Goal: Ask a question

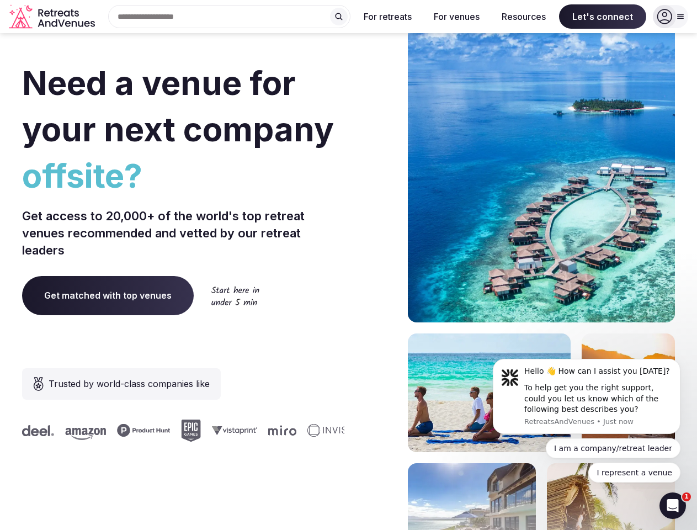
click at [348, 265] on div "Need a venue for your next company offsite? Get access to 20,000+ of the world'…" at bounding box center [348, 330] width 653 height 665
click at [230, 17] on div "Search Popular Destinations [GEOGRAPHIC_DATA], [GEOGRAPHIC_DATA] [GEOGRAPHIC_DA…" at bounding box center [224, 16] width 251 height 23
click at [339, 17] on input "text" at bounding box center [229, 16] width 242 height 23
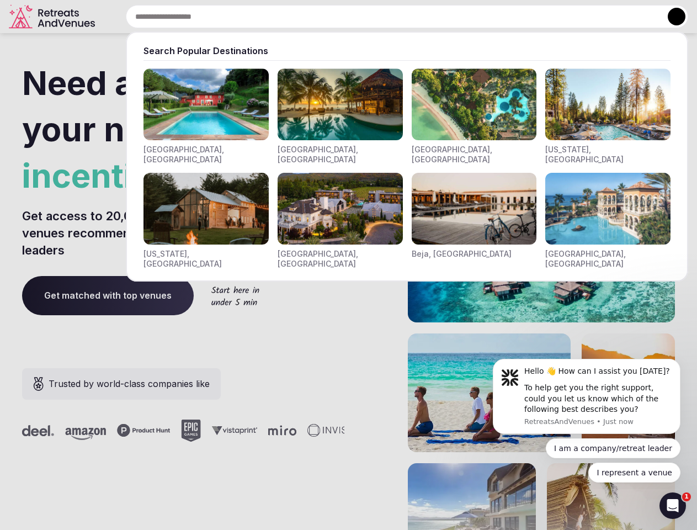
click at [388, 17] on input "text" at bounding box center [407, 16] width 562 height 23
click at [456, 17] on input "text" at bounding box center [407, 16] width 562 height 23
click at [524, 17] on input "text" at bounding box center [407, 16] width 562 height 23
click at [603, 17] on input "text" at bounding box center [407, 16] width 562 height 23
click at [671, 17] on button at bounding box center [677, 17] width 18 height 18
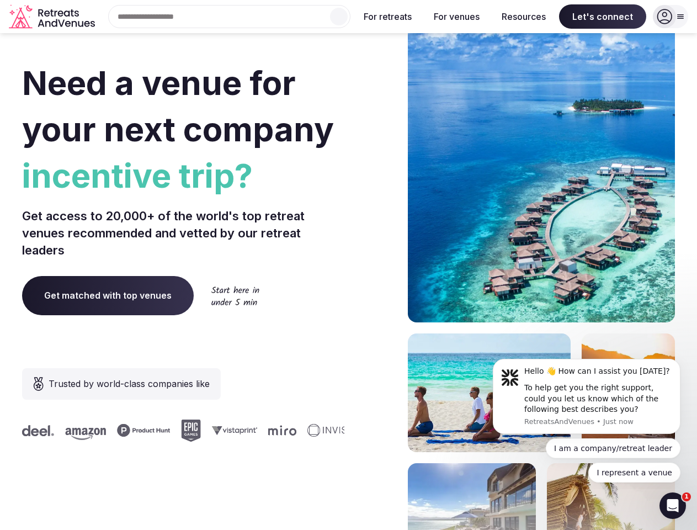
click at [587, 396] on div "To help get you the right support, could you let us know which of the following…" at bounding box center [598, 398] width 148 height 33
